Goal: Task Accomplishment & Management: Use online tool/utility

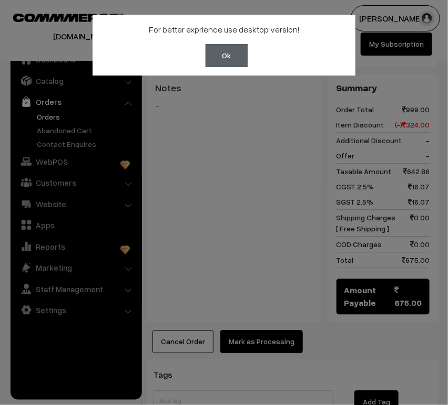
click at [227, 52] on button "Ok" at bounding box center [226, 55] width 42 height 23
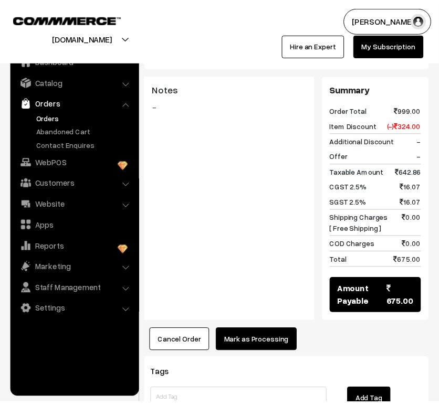
scroll to position [575, 0]
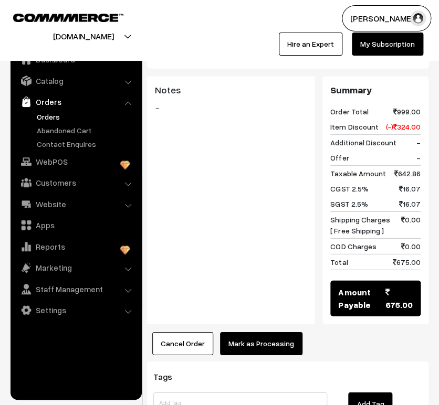
click at [269, 332] on button "Mark as Processing" at bounding box center [261, 343] width 82 height 23
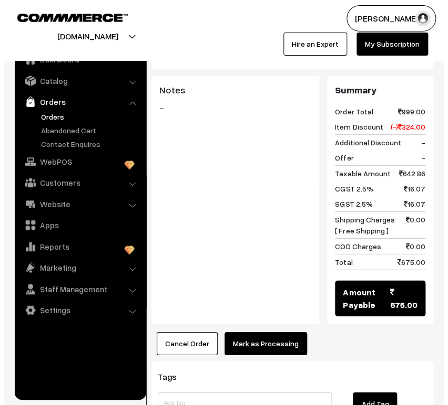
scroll to position [566, 0]
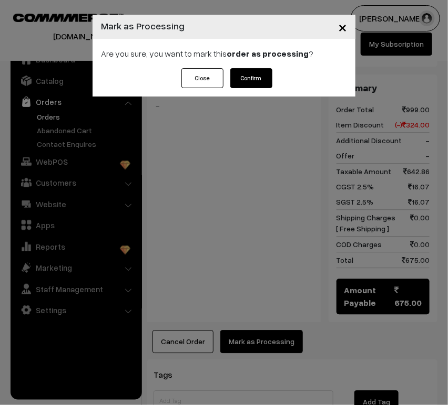
click at [257, 86] on button "Confirm" at bounding box center [251, 78] width 42 height 20
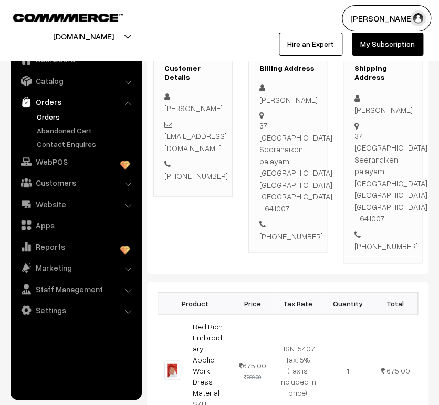
scroll to position [117, 0]
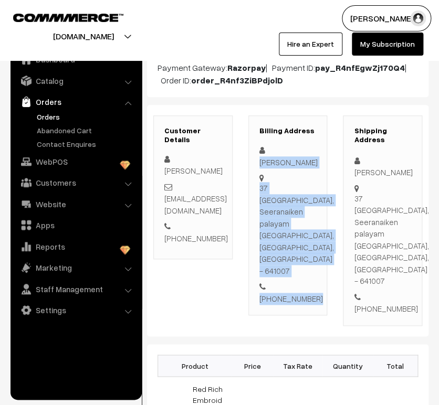
drag, startPoint x: 263, startPoint y: 227, endPoint x: 268, endPoint y: 151, distance: 75.8
click at [268, 151] on div "[PERSON_NAME] [STREET_ADDRESS] [PHONE_NUMBER]" at bounding box center [287, 224] width 57 height 160
copy div "SURESH P 37 Rajan colony, Seeranaiken palayam [GEOGRAPHIC_DATA], [GEOGRAPHIC_DA…"
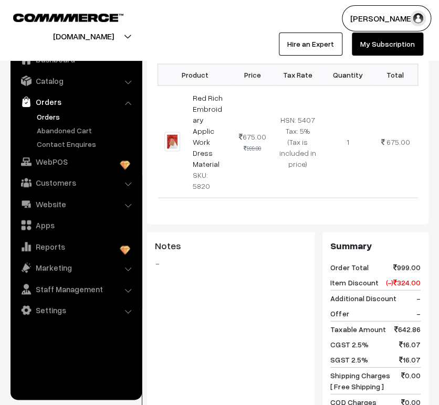
scroll to position [466, 0]
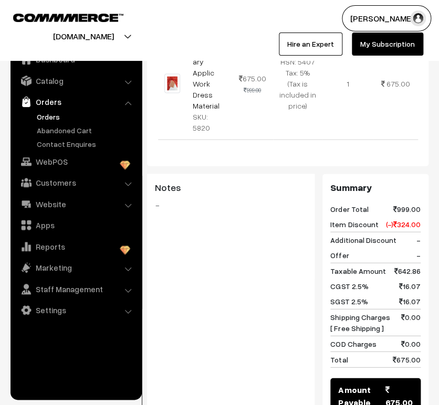
click at [109, 34] on button "[DOMAIN_NAME]" at bounding box center [83, 36] width 134 height 26
